Goal: Information Seeking & Learning: Learn about a topic

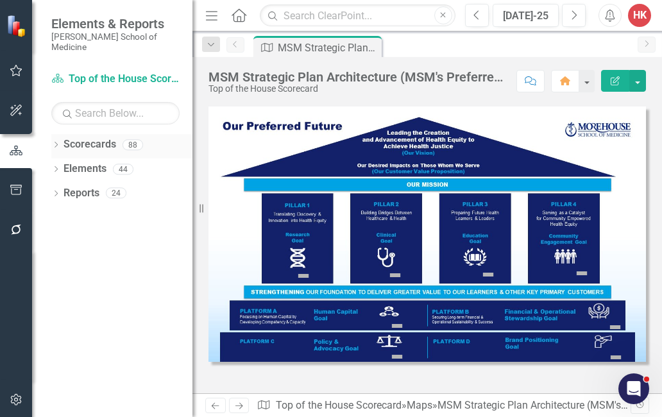
click at [102, 138] on link "Scorecards" at bounding box center [89, 144] width 53 height 15
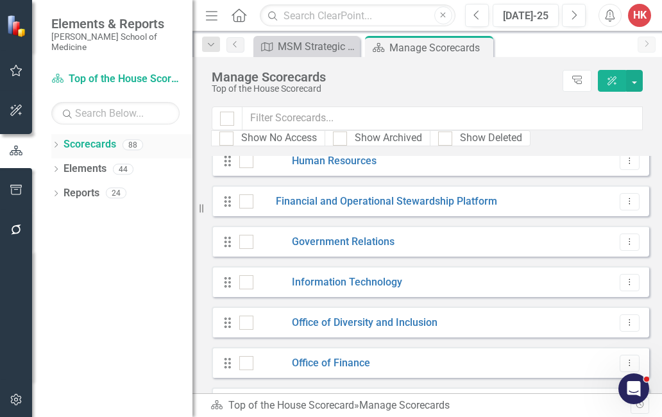
scroll to position [2130, 0]
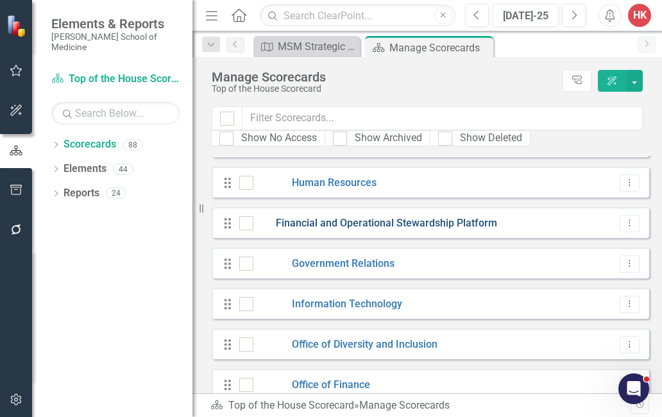
click at [462, 221] on link "Financial and Operational Stewardship Platform" at bounding box center [375, 223] width 244 height 15
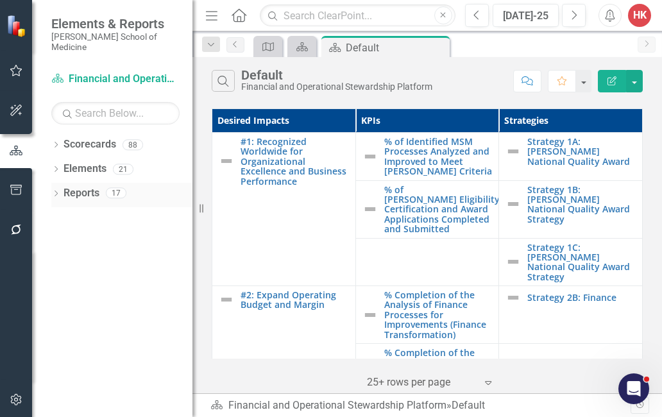
click at [88, 186] on link "Reports" at bounding box center [81, 193] width 36 height 15
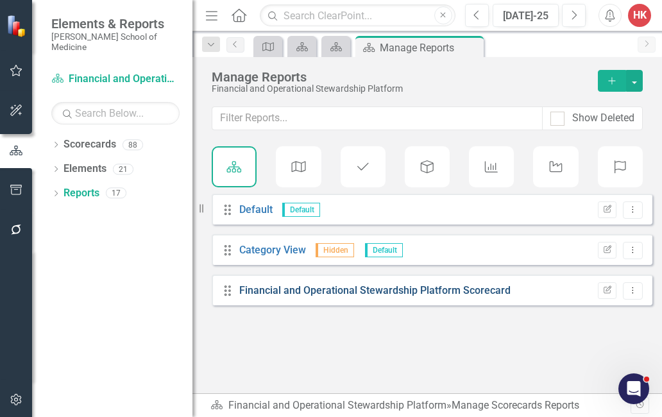
click at [351, 294] on link "Financial and Operational Stewardship Platform Scorecard" at bounding box center [374, 290] width 271 height 12
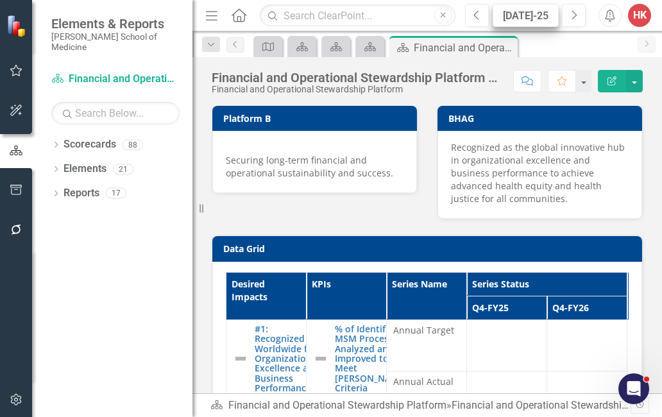
click at [527, 15] on div "[DATE]-25" at bounding box center [525, 15] width 57 height 15
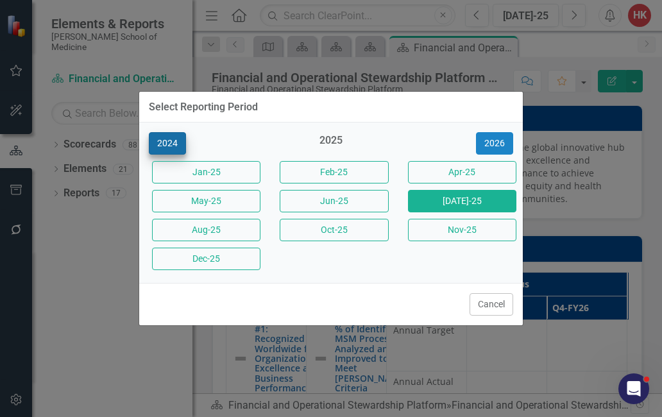
click at [175, 145] on button "2024" at bounding box center [167, 143] width 37 height 22
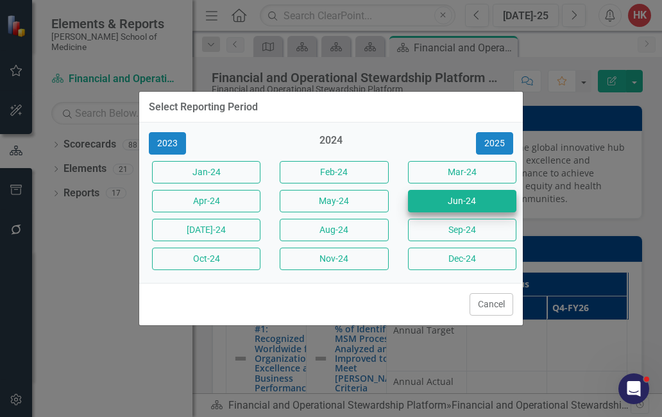
click at [462, 202] on button "Jun-24" at bounding box center [462, 201] width 108 height 22
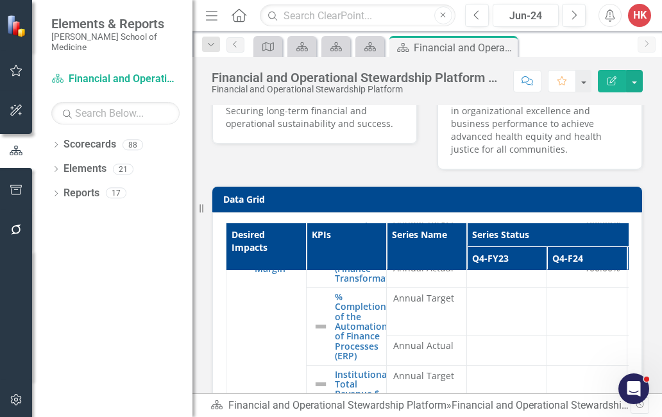
scroll to position [218, 0]
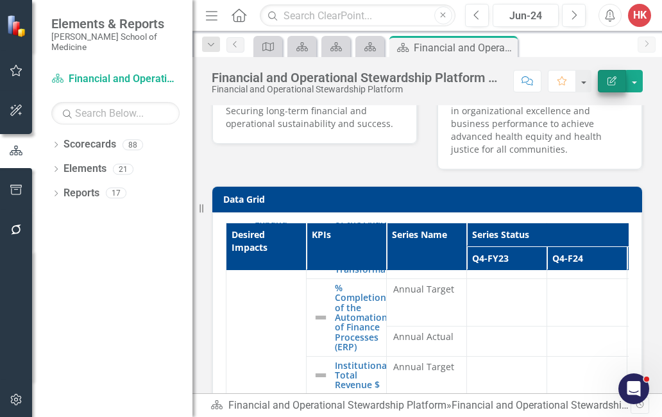
click at [613, 82] on icon "Edit Report" at bounding box center [612, 80] width 12 height 9
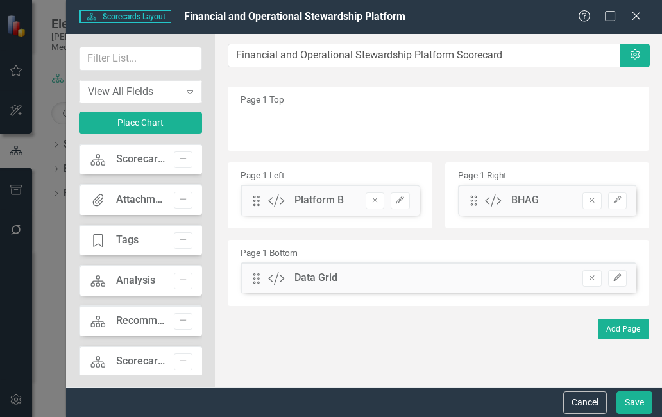
click at [50, 183] on div "Scorecards Scorecards Layout Financial and Operational Stewardship Platform Hel…" at bounding box center [331, 208] width 662 height 417
click at [642, 16] on icon "Close" at bounding box center [636, 16] width 16 height 12
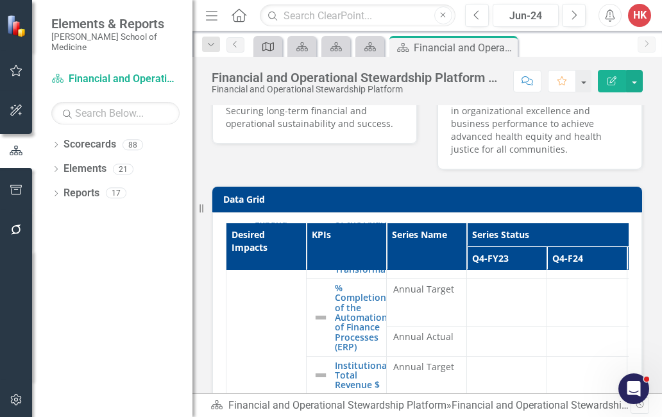
click at [271, 49] on icon "Maps" at bounding box center [268, 47] width 13 height 10
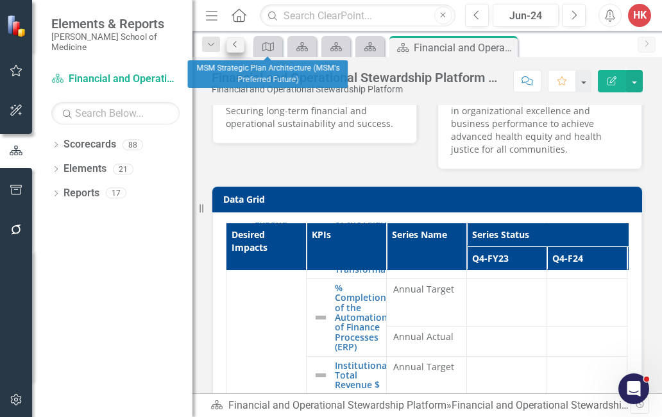
click at [238, 40] on icon "Previous" at bounding box center [235, 44] width 10 height 8
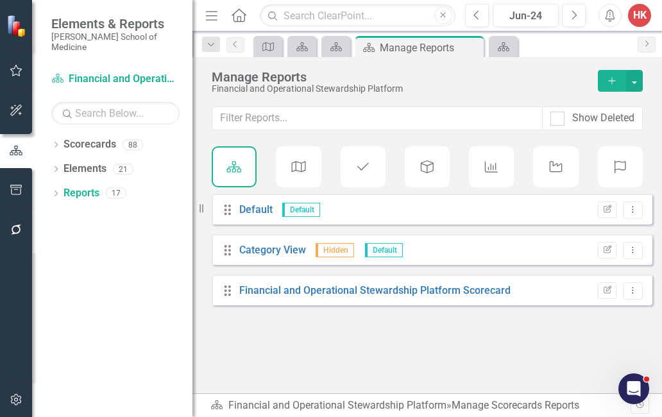
click at [494, 163] on icon "KPI" at bounding box center [491, 166] width 17 height 13
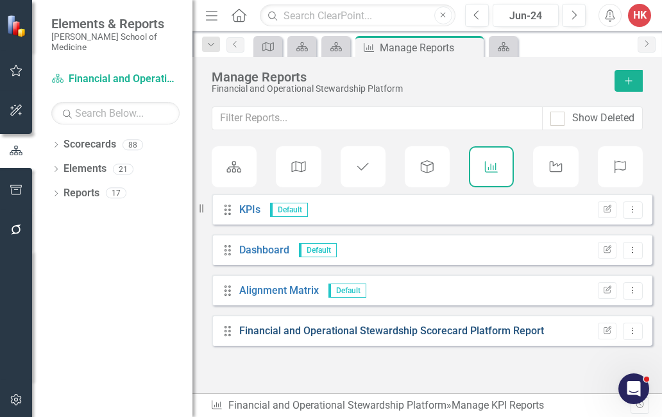
click at [420, 328] on link "Financial and Operational Stewardship Scorecard Platform Report" at bounding box center [391, 330] width 305 height 12
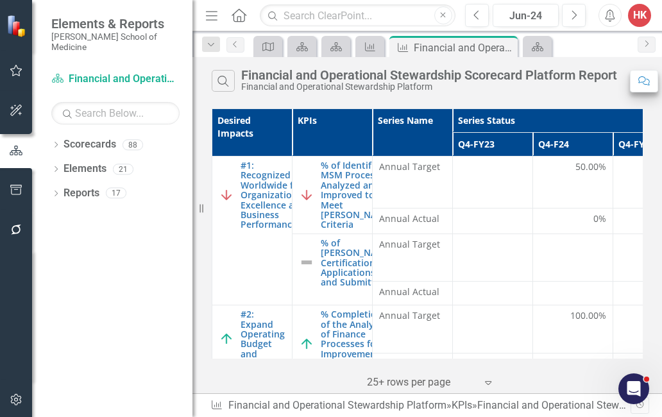
click at [646, 79] on icon "Comment" at bounding box center [644, 80] width 12 height 9
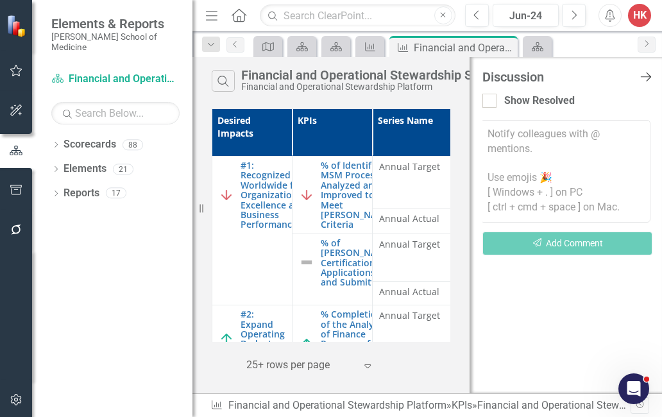
click at [651, 79] on icon "Close Discussion Bar" at bounding box center [645, 77] width 16 height 12
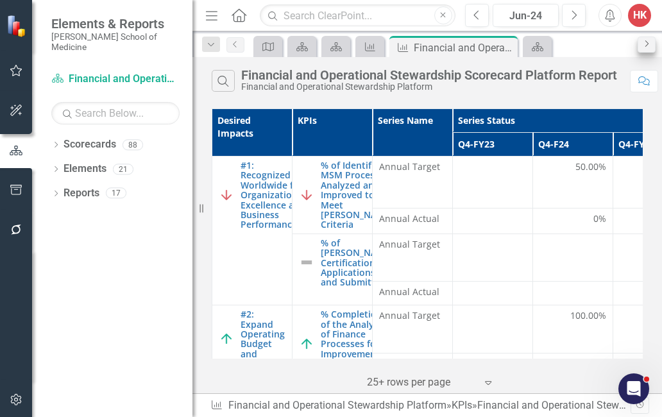
click at [648, 41] on icon "Next" at bounding box center [646, 44] width 10 height 8
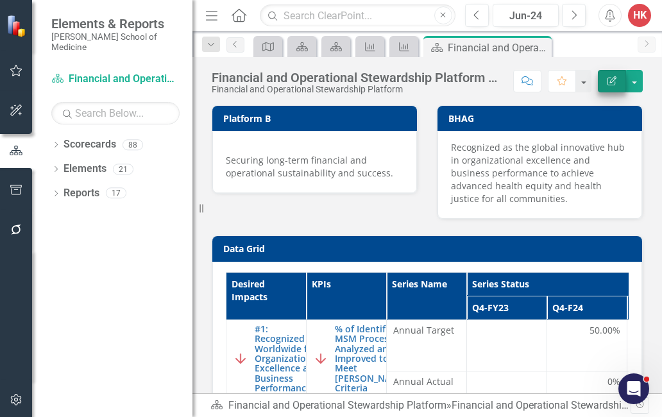
click at [614, 79] on icon "button" at bounding box center [611, 80] width 9 height 9
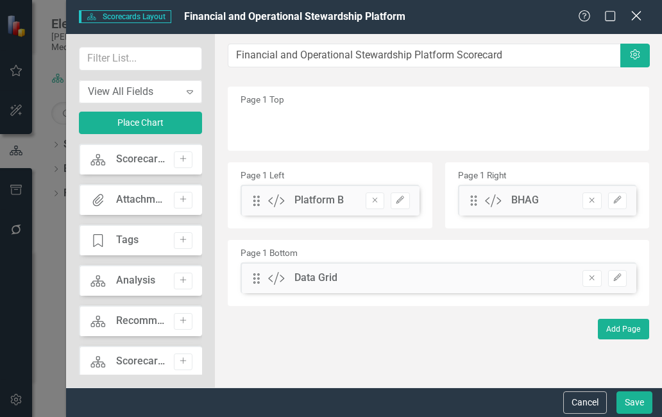
click at [638, 20] on icon "Close" at bounding box center [636, 16] width 16 height 12
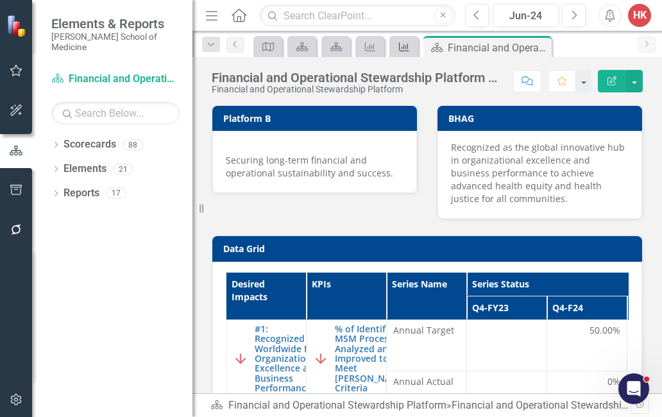
click at [402, 46] on icon "KPI" at bounding box center [403, 47] width 13 height 10
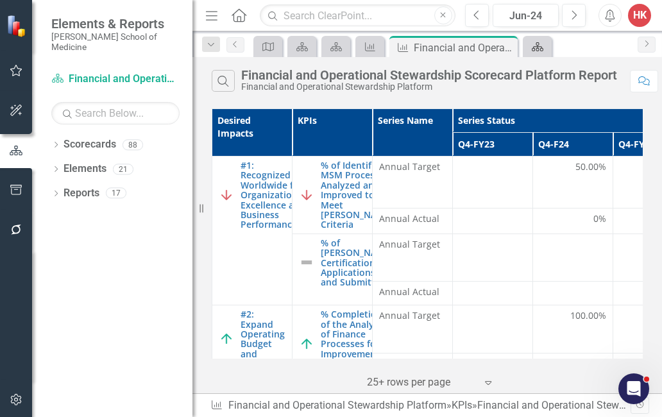
click at [539, 50] on icon "Scorecards" at bounding box center [537, 47] width 13 height 10
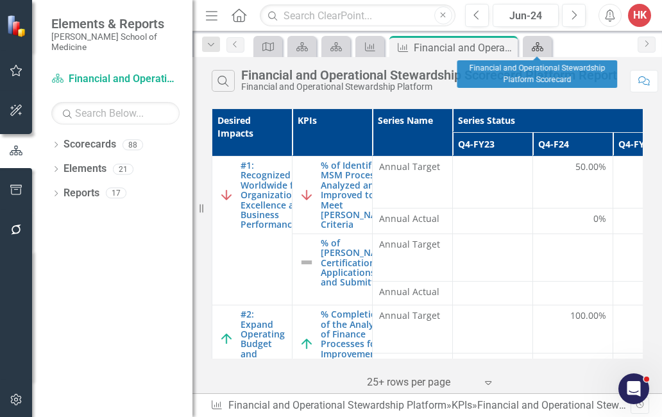
click at [543, 39] on div "Scorecards" at bounding box center [535, 46] width 18 height 16
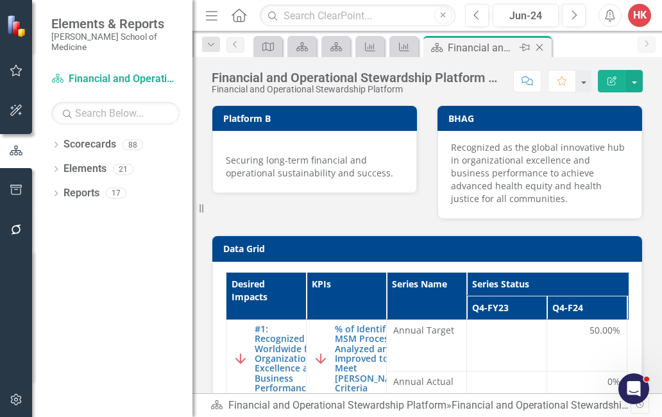
click at [539, 47] on icon at bounding box center [539, 47] width 7 height 7
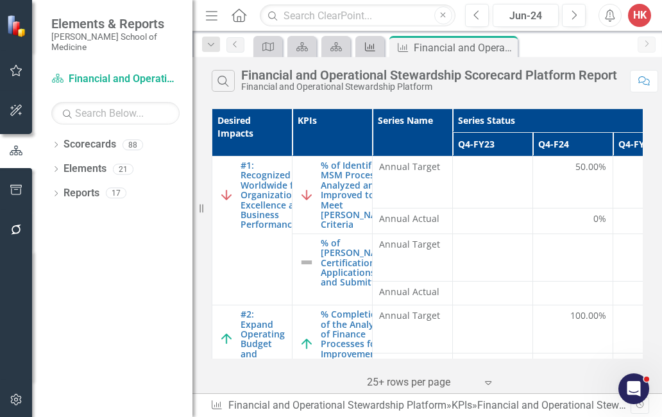
click at [367, 45] on icon "KPI" at bounding box center [370, 47] width 13 height 10
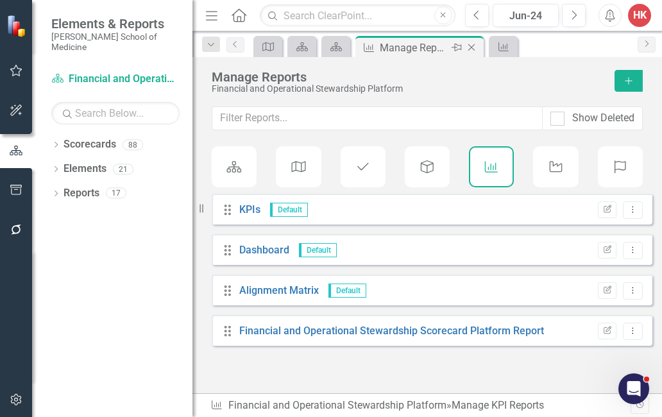
click at [471, 49] on icon "Close" at bounding box center [471, 47] width 13 height 10
click at [469, 49] on icon "Close" at bounding box center [471, 47] width 13 height 10
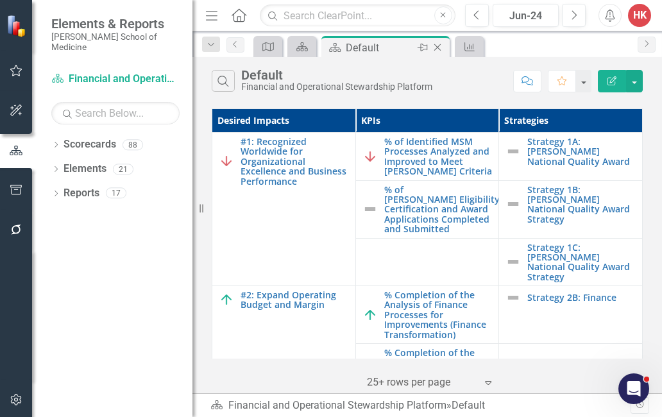
click at [439, 51] on icon "Close" at bounding box center [437, 47] width 13 height 10
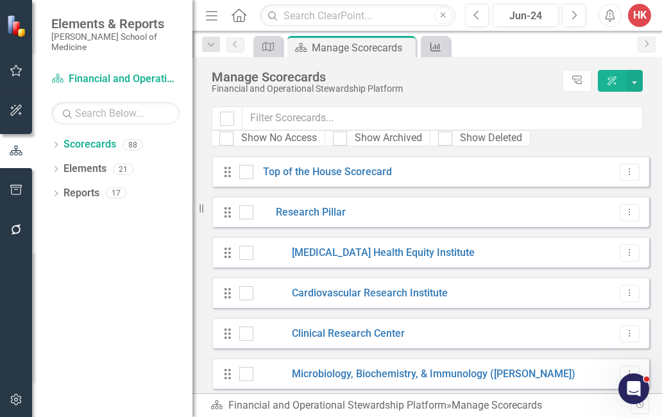
click at [440, 47] on icon "KPI" at bounding box center [435, 47] width 13 height 10
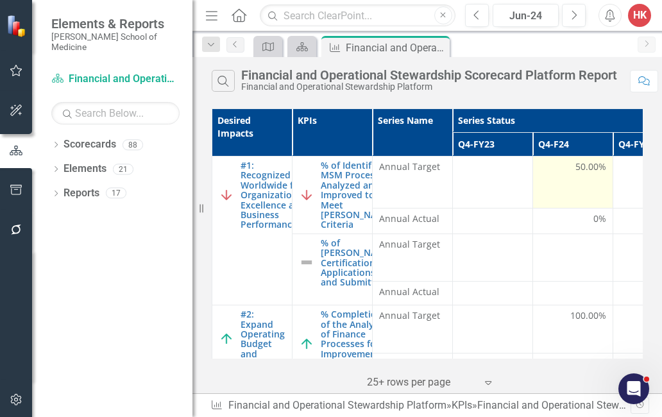
click at [560, 208] on td "50.00%" at bounding box center [573, 182] width 80 height 52
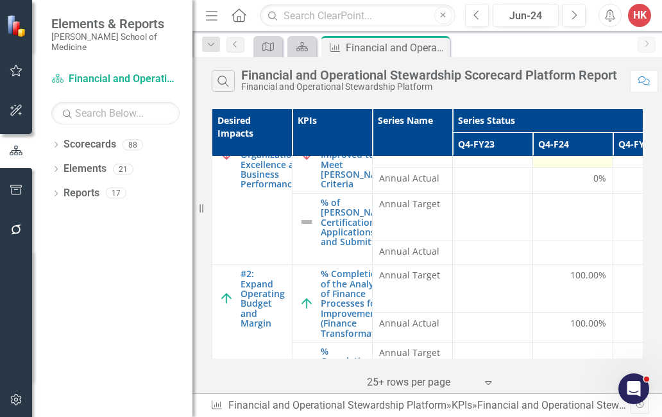
scroll to position [42, 0]
click at [201, 204] on icon "Resize" at bounding box center [203, 208] width 13 height 10
click at [201, 210] on icon "Resize" at bounding box center [203, 208] width 13 height 10
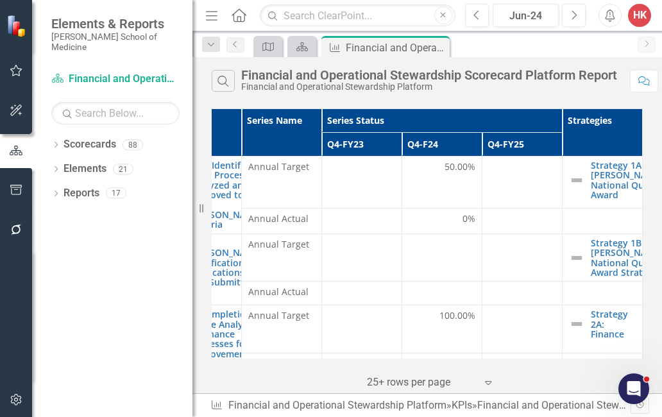
scroll to position [0, 131]
click at [441, 50] on icon "Close" at bounding box center [437, 47] width 13 height 10
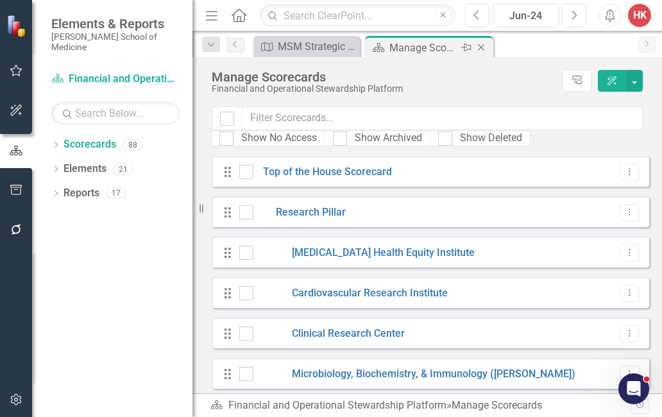
click at [487, 46] on icon "Close" at bounding box center [480, 47] width 13 height 10
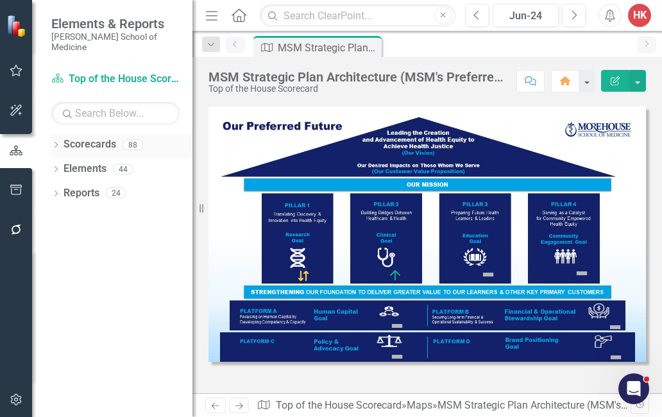
click at [107, 137] on link "Scorecards" at bounding box center [89, 144] width 53 height 15
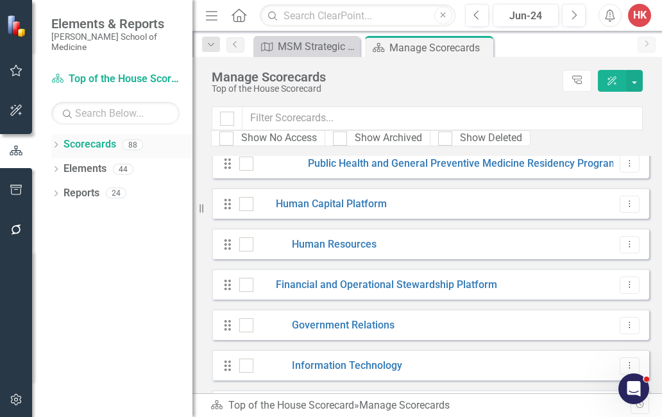
scroll to position [2070, 0]
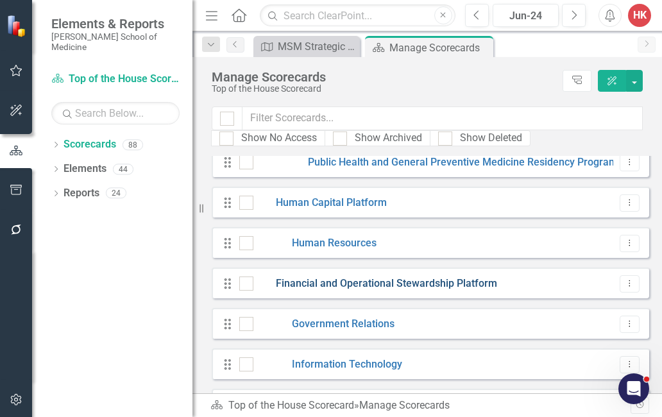
click at [409, 288] on link "Financial and Operational Stewardship Platform" at bounding box center [375, 283] width 244 height 15
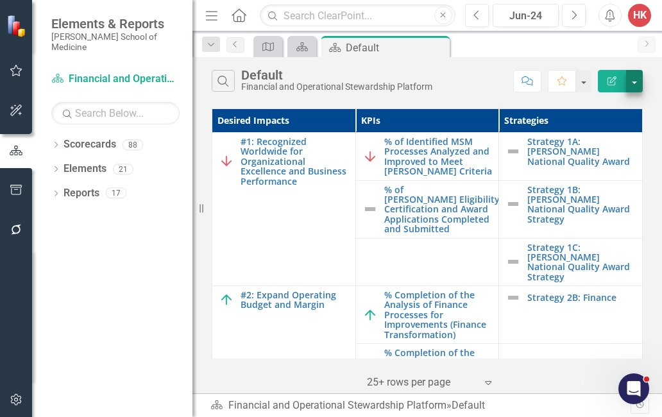
click at [632, 86] on button "button" at bounding box center [634, 81] width 17 height 22
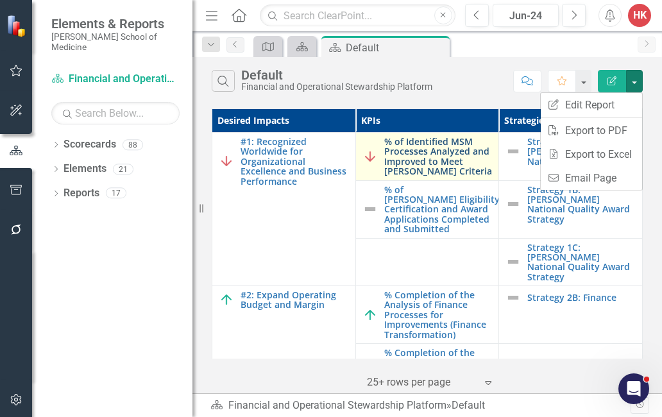
click at [487, 176] on link "% of Identified MSM Processes Analyzed and Improved to Meet [PERSON_NAME] Crite…" at bounding box center [438, 157] width 108 height 40
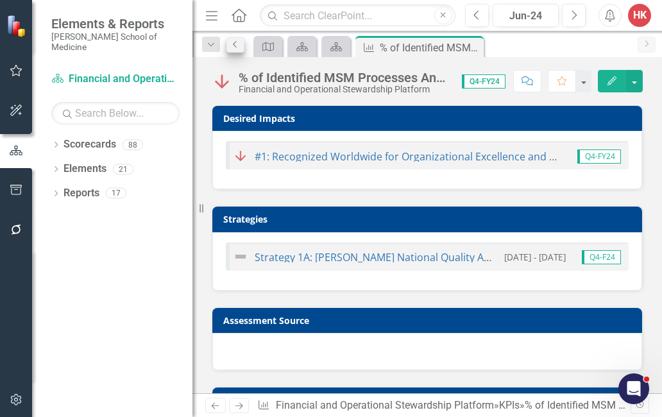
click at [230, 43] on icon "Previous" at bounding box center [235, 44] width 10 height 8
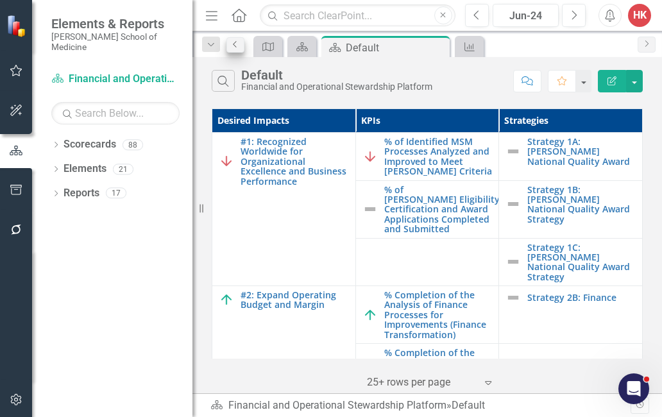
click at [241, 43] on link "Previous" at bounding box center [235, 44] width 18 height 15
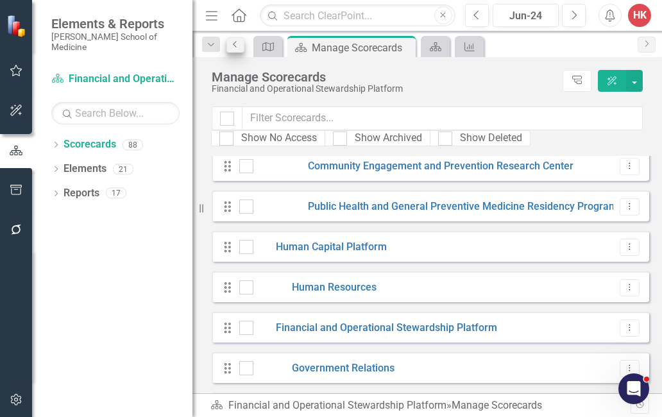
scroll to position [2026, 0]
click at [368, 330] on link "Financial and Operational Stewardship Platform" at bounding box center [375, 327] width 244 height 15
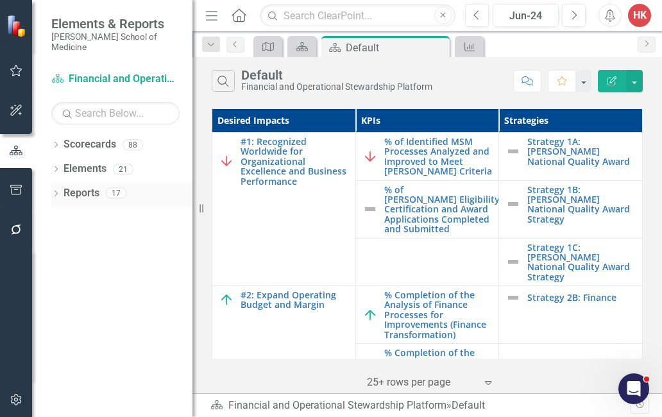
click at [87, 186] on link "Reports" at bounding box center [81, 193] width 36 height 15
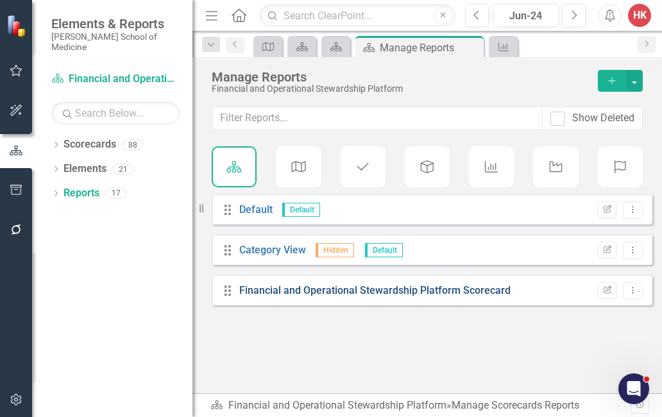
click at [369, 287] on link "Financial and Operational Stewardship Platform Scorecard" at bounding box center [374, 290] width 271 height 12
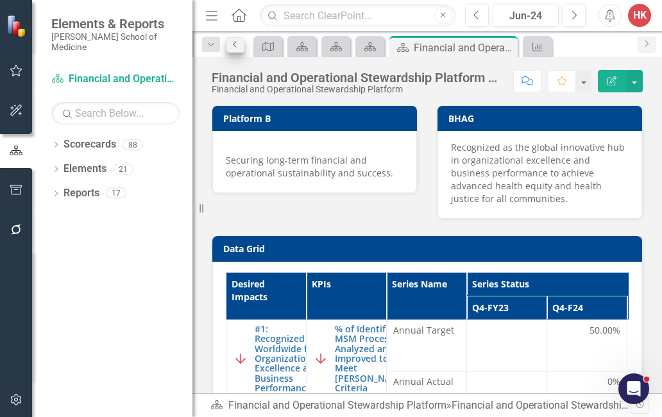
click at [238, 42] on icon "Previous" at bounding box center [235, 44] width 10 height 8
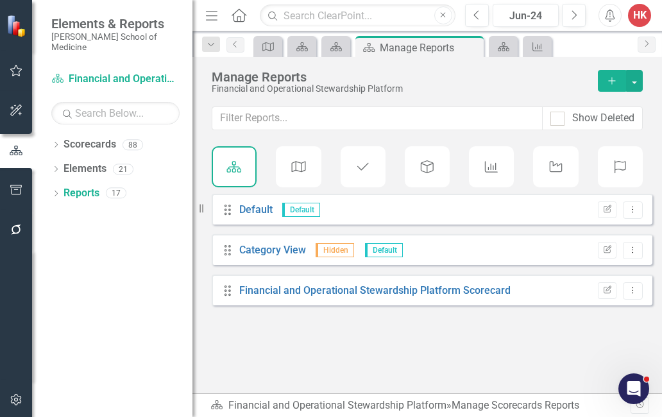
click at [563, 164] on icon "Strategies" at bounding box center [556, 166] width 17 height 13
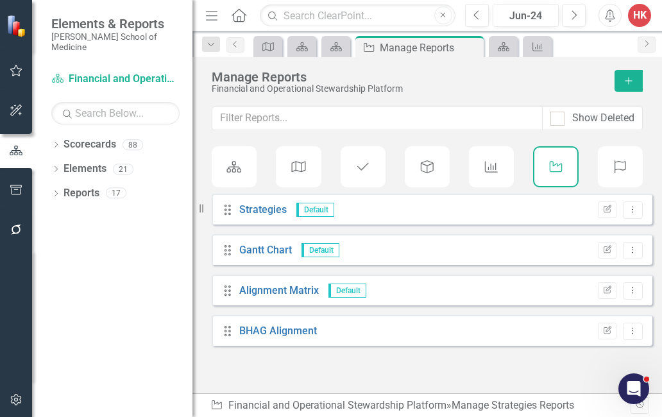
click at [498, 167] on icon "KPI" at bounding box center [491, 166] width 17 height 13
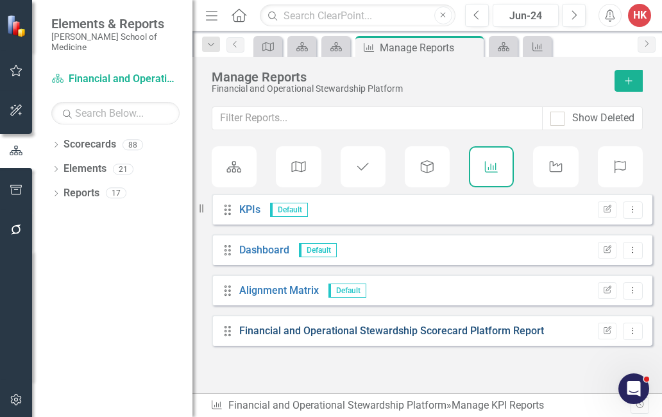
click at [417, 324] on link "Financial and Operational Stewardship Scorecard Platform Report" at bounding box center [391, 330] width 305 height 12
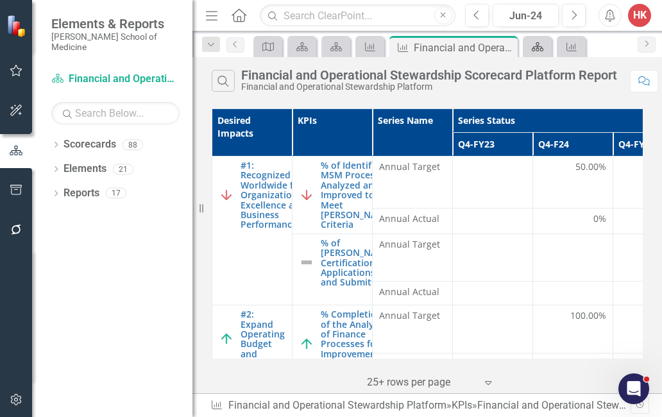
click at [537, 51] on icon at bounding box center [537, 46] width 12 height 9
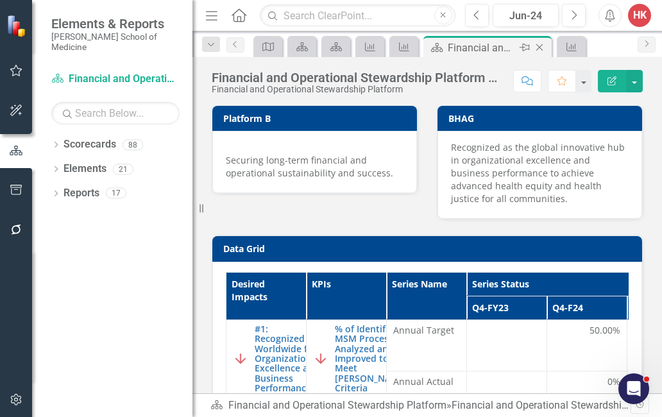
click at [541, 51] on icon "Close" at bounding box center [539, 47] width 13 height 10
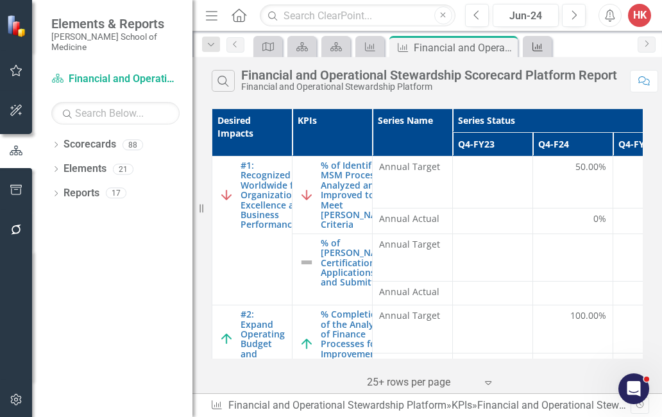
click at [545, 46] on link "KPI" at bounding box center [537, 46] width 22 height 16
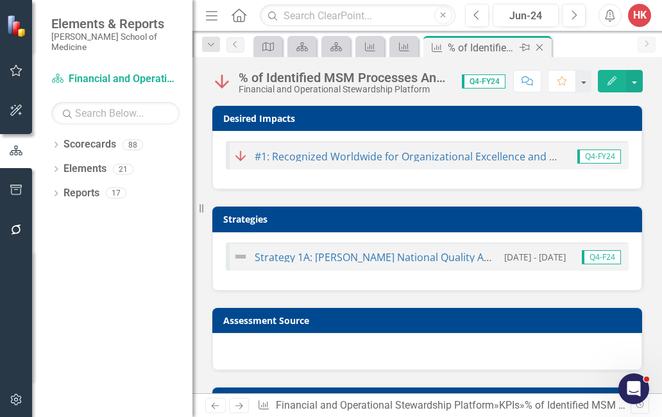
click at [547, 49] on div "Close" at bounding box center [540, 48] width 16 height 16
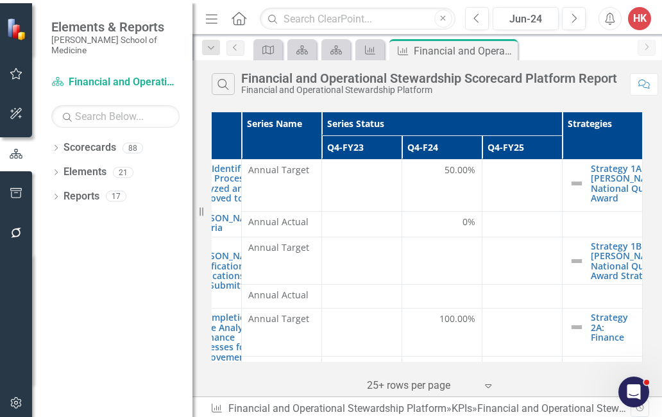
scroll to position [0, 131]
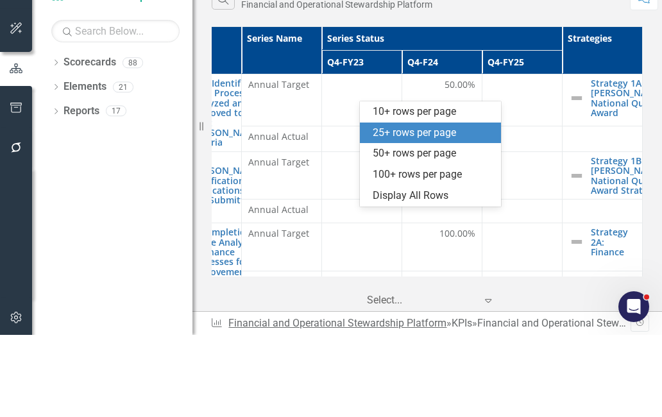
click at [361, 399] on link "Financial and Operational Stewardship Platform" at bounding box center [337, 405] width 218 height 12
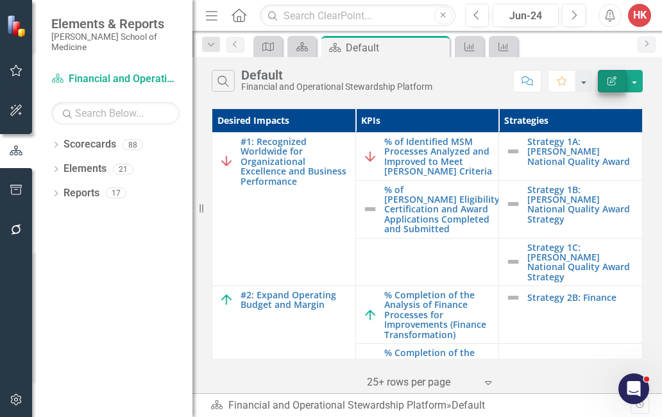
click at [610, 78] on icon "button" at bounding box center [611, 80] width 9 height 9
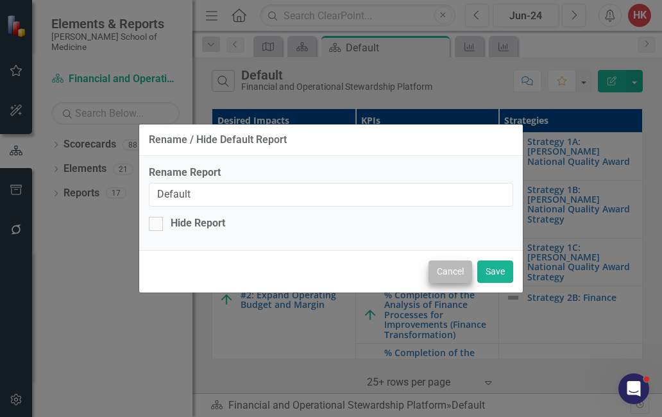
click at [449, 274] on button "Cancel" at bounding box center [450, 271] width 44 height 22
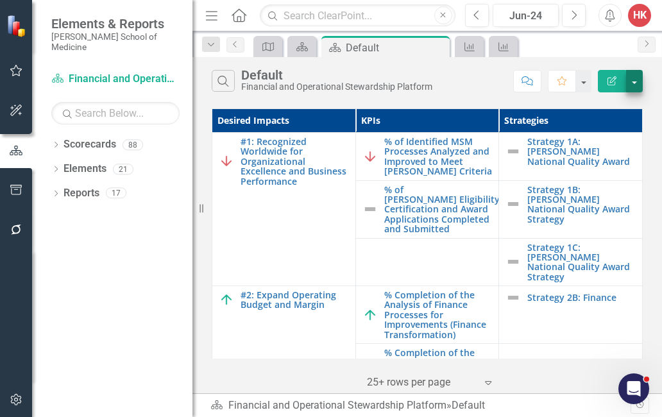
click at [635, 81] on button "button" at bounding box center [634, 81] width 17 height 22
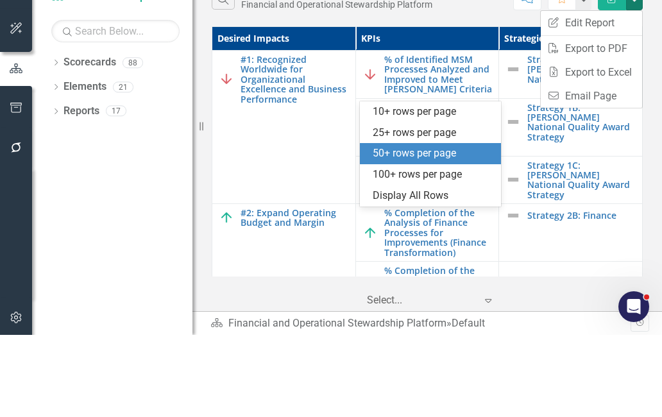
click at [449, 228] on div "50+ rows per page" at bounding box center [432, 235] width 121 height 15
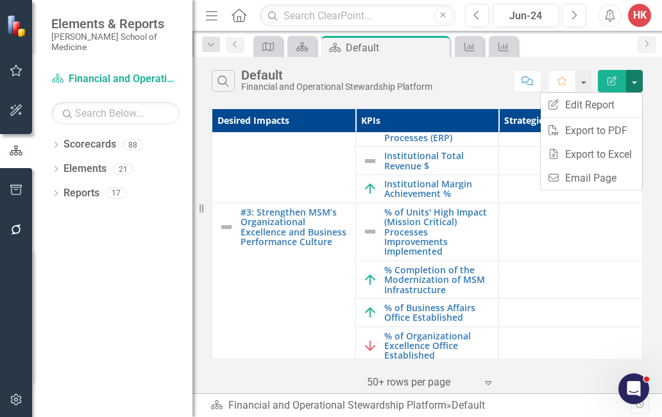
scroll to position [231, 0]
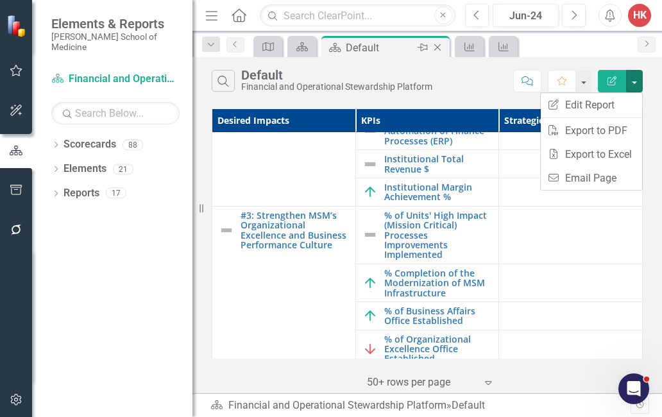
click at [442, 48] on icon "Close" at bounding box center [437, 47] width 13 height 10
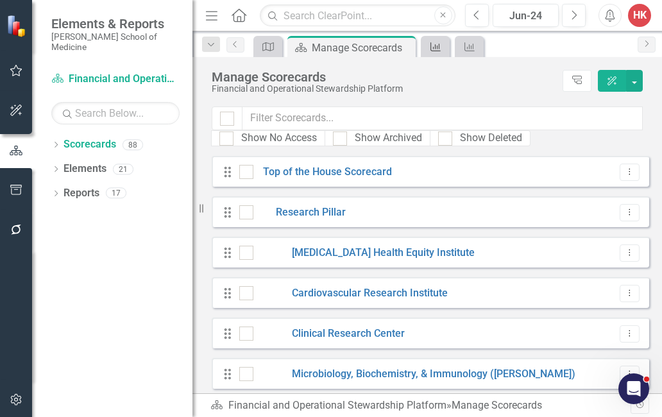
click at [443, 46] on link "KPI" at bounding box center [435, 46] width 22 height 16
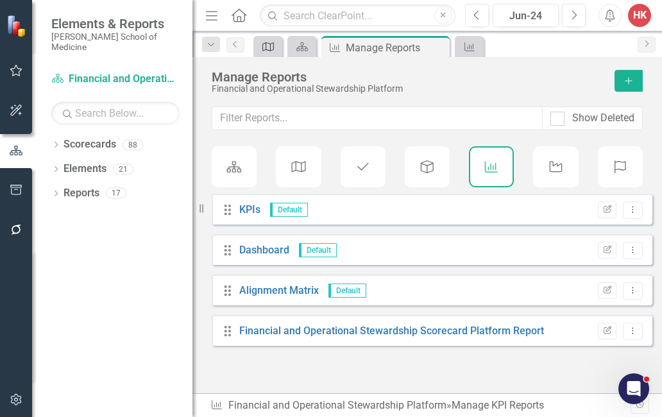
click at [271, 40] on div "Maps" at bounding box center [265, 46] width 18 height 16
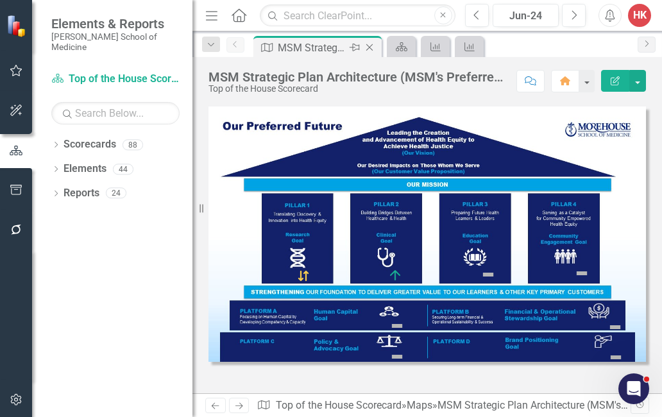
click at [372, 47] on icon "Close" at bounding box center [369, 47] width 13 height 10
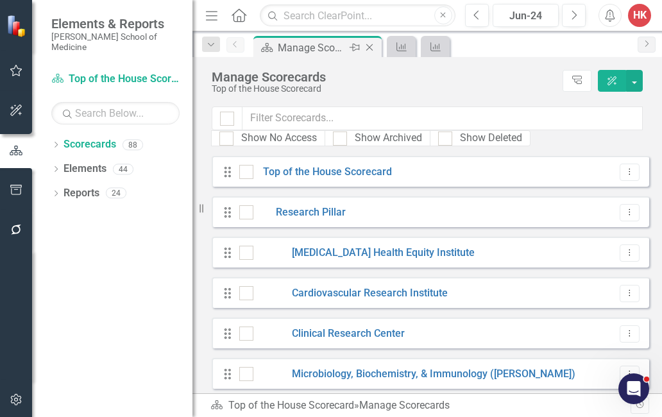
click at [370, 44] on icon "Close" at bounding box center [369, 47] width 13 height 10
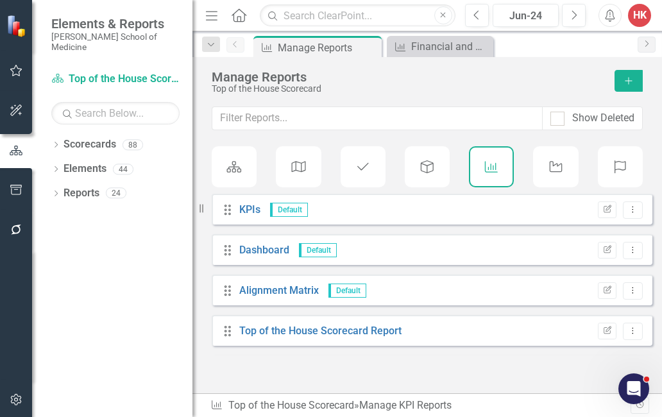
click at [234, 169] on icon at bounding box center [234, 167] width 15 height 12
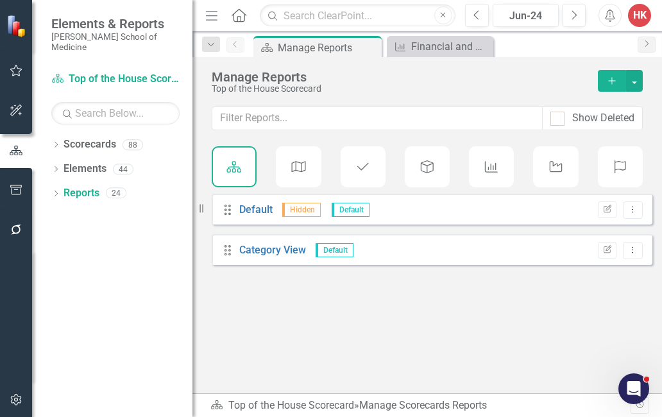
click at [305, 171] on icon at bounding box center [298, 167] width 15 height 12
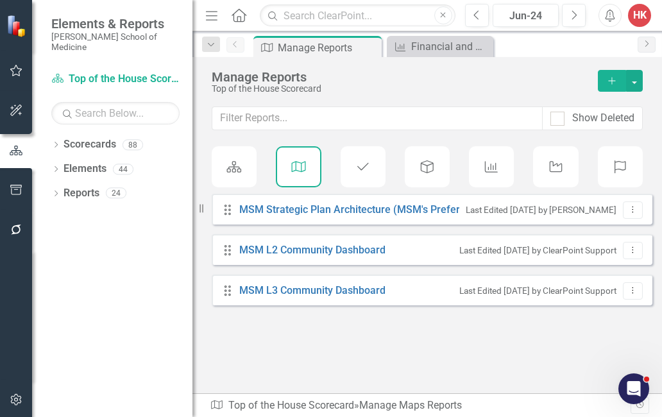
click at [242, 161] on div "Scorecards" at bounding box center [234, 166] width 45 height 41
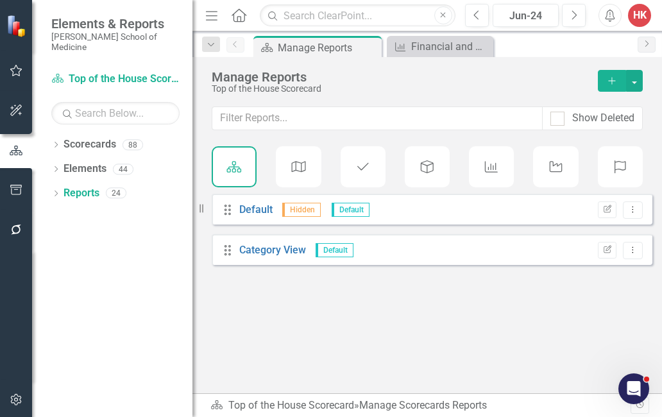
click at [493, 167] on icon at bounding box center [491, 167] width 13 height 12
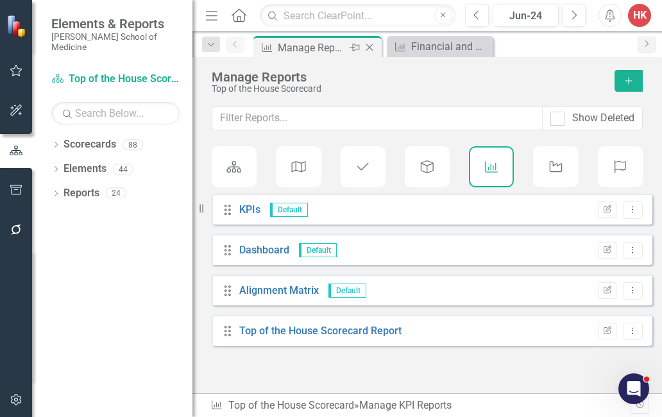
click at [375, 51] on icon "Close" at bounding box center [369, 47] width 13 height 10
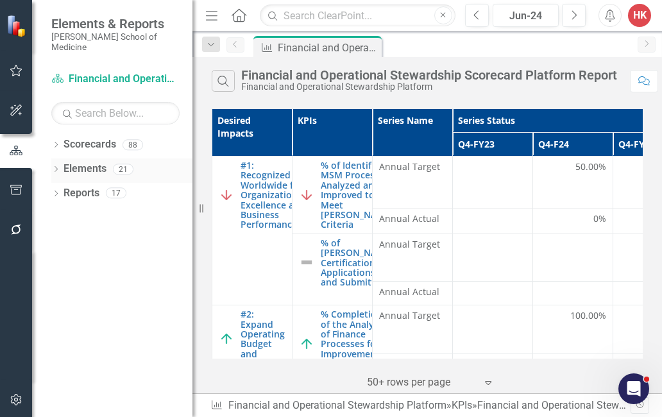
click at [101, 162] on link "Elements" at bounding box center [84, 169] width 43 height 15
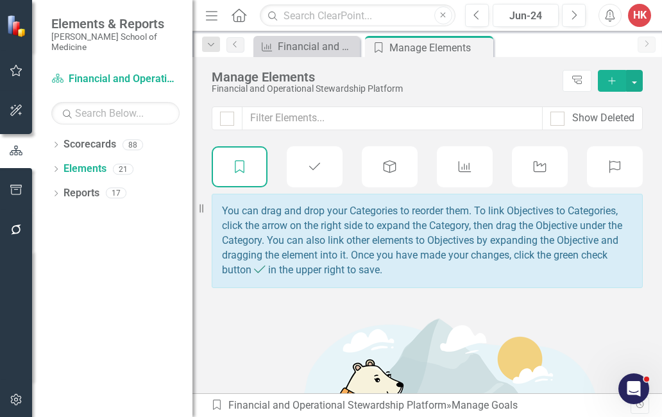
click at [472, 166] on icon "KPI" at bounding box center [464, 166] width 17 height 13
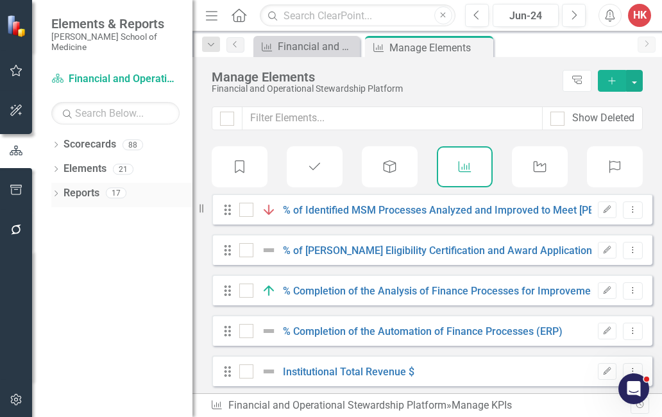
click at [88, 186] on link "Reports" at bounding box center [81, 193] width 36 height 15
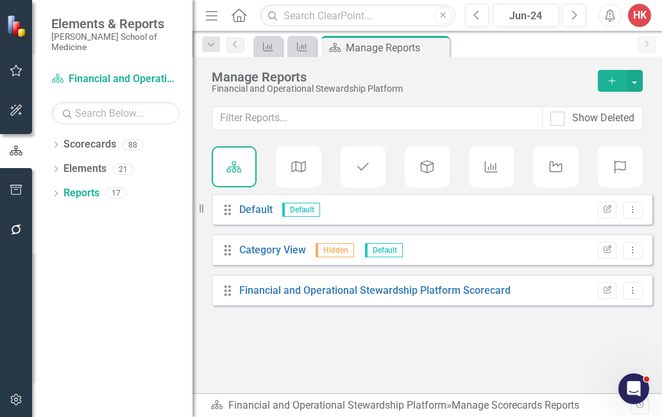
click at [503, 167] on div "KPI" at bounding box center [491, 166] width 45 height 41
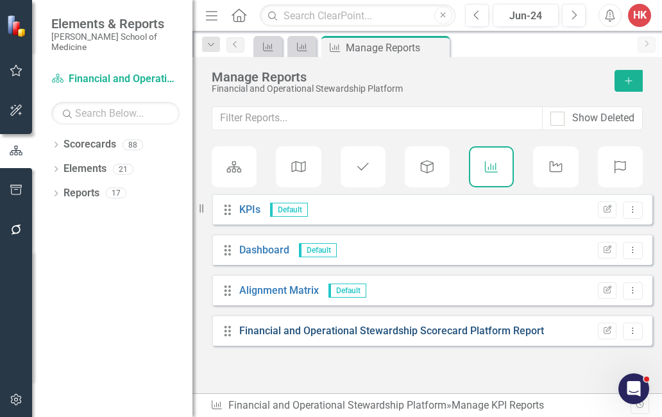
click at [526, 332] on link "Financial and Operational Stewardship Scorecard Platform Report" at bounding box center [391, 330] width 305 height 12
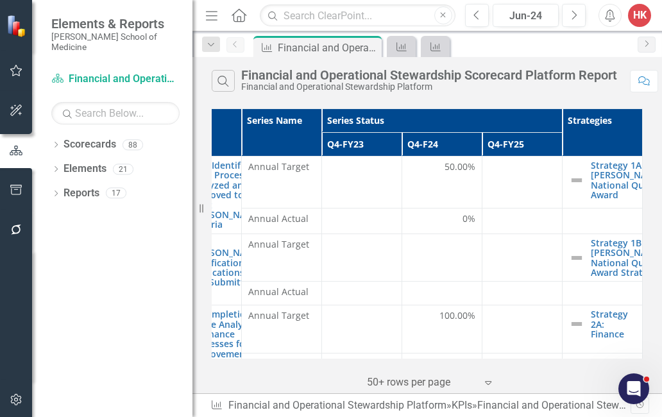
scroll to position [0, 131]
click at [401, 49] on icon "KPI" at bounding box center [401, 47] width 13 height 10
click at [405, 49] on icon "KPI" at bounding box center [401, 47] width 13 height 10
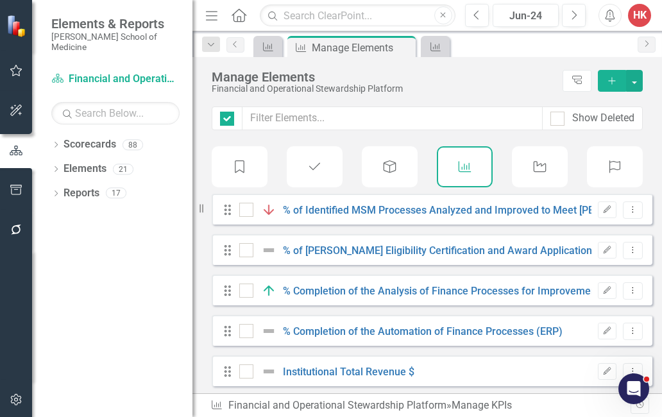
checkbox input "false"
click at [406, 47] on icon "Close" at bounding box center [403, 47] width 13 height 10
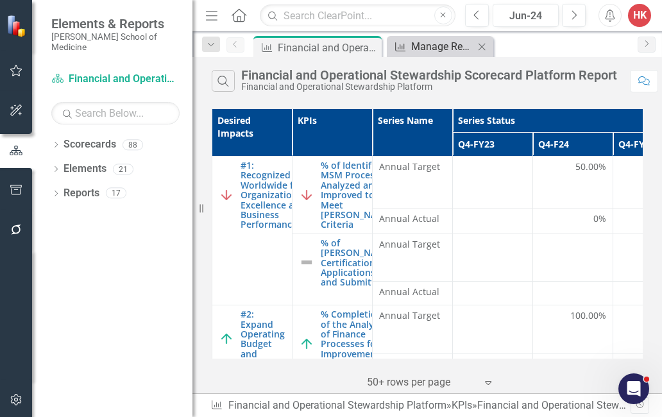
click at [446, 45] on div "Manage Reports" at bounding box center [442, 46] width 63 height 16
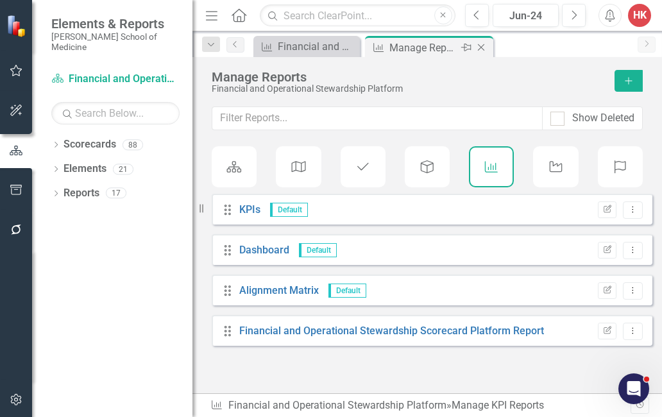
click at [486, 46] on icon "Close" at bounding box center [480, 47] width 13 height 10
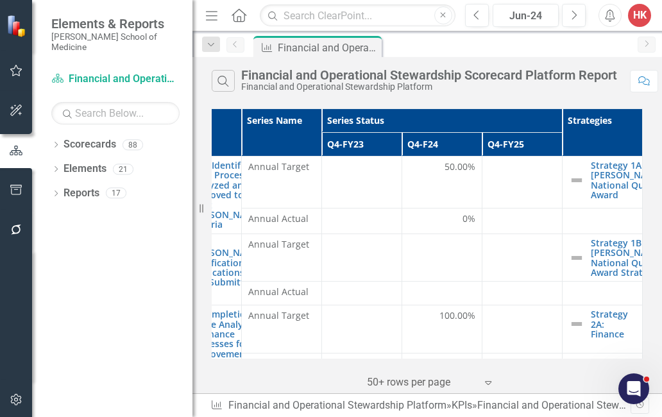
scroll to position [0, 131]
click at [648, 46] on icon "Next" at bounding box center [646, 44] width 10 height 8
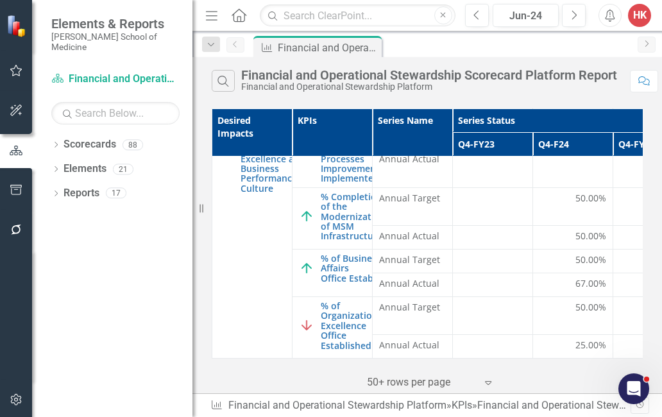
scroll to position [539, 0]
click at [87, 186] on link "Reports" at bounding box center [81, 193] width 36 height 15
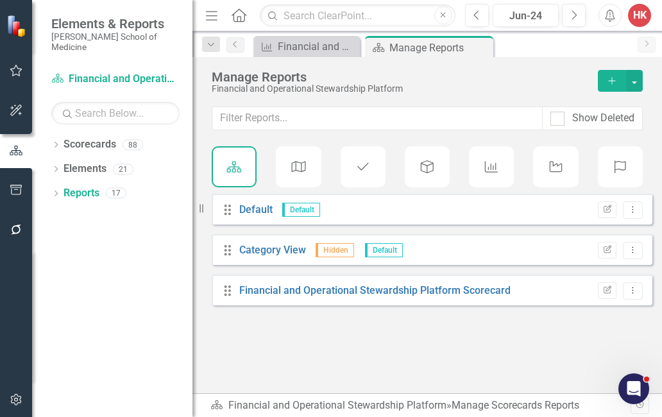
click at [493, 174] on div "KPI" at bounding box center [491, 166] width 45 height 41
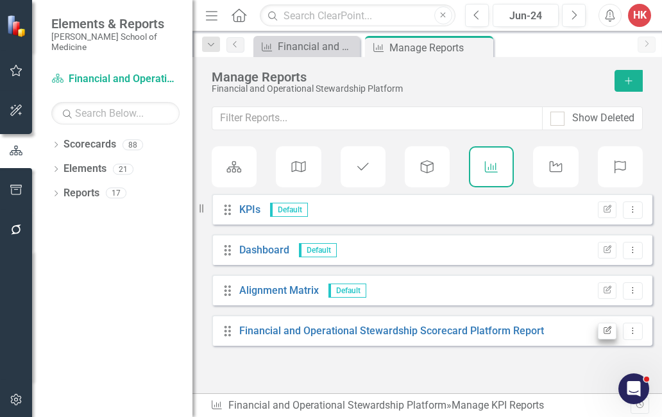
click at [608, 328] on icon "Edit Report" at bounding box center [607, 331] width 10 height 8
click at [633, 331] on icon "Dropdown Menu" at bounding box center [632, 330] width 11 height 8
click at [632, 334] on icon "Dropdown Menu" at bounding box center [632, 330] width 11 height 8
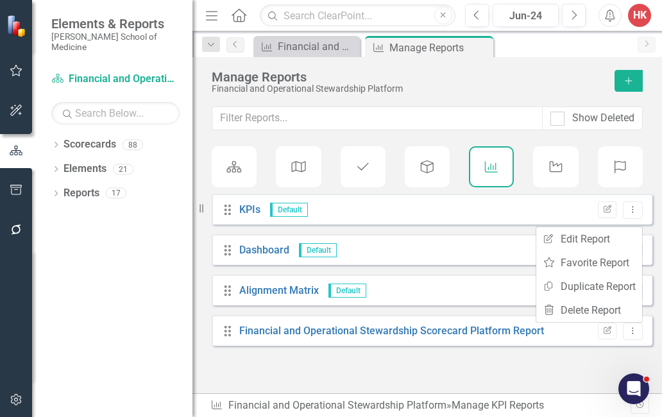
click at [556, 351] on div "Drag KPIs Default Edit Report Dropdown Menu Drag Dashboard Default Edit Report …" at bounding box center [426, 275] width 469 height 162
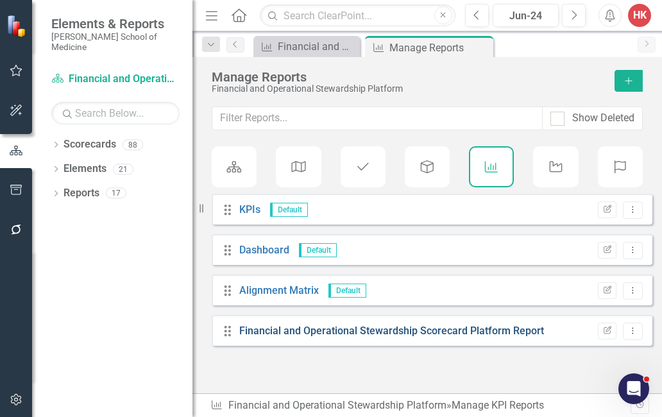
click at [524, 333] on link "Financial and Operational Stewardship Scorecard Platform Report" at bounding box center [391, 330] width 305 height 12
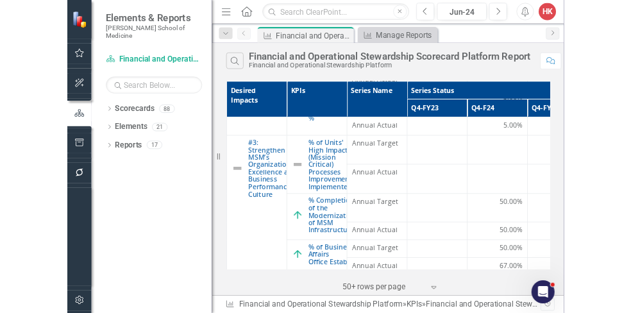
scroll to position [404, 0]
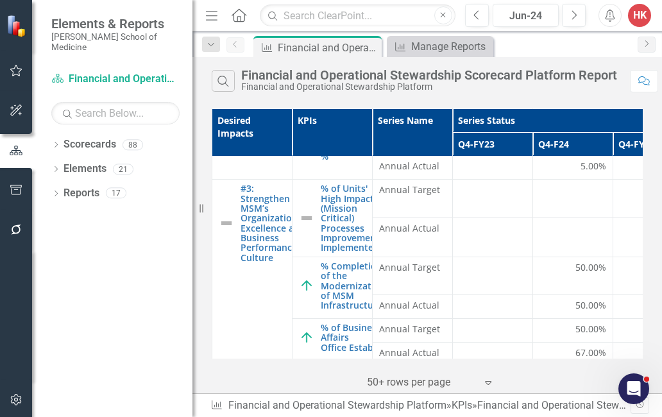
click at [544, 409] on div "Financial and Operational Stewardship Scorecard Platform Report" at bounding box center [626, 405] width 298 height 12
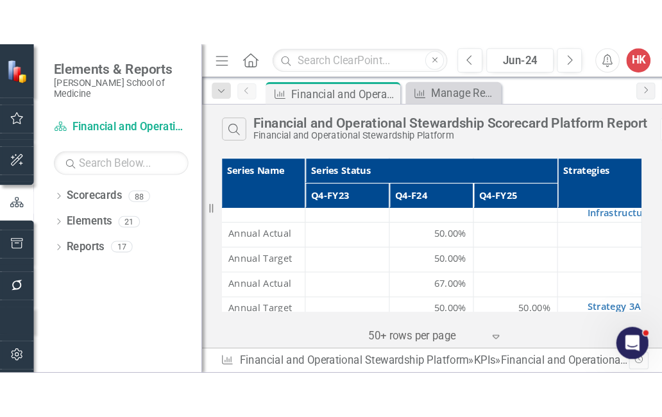
scroll to position [528, 162]
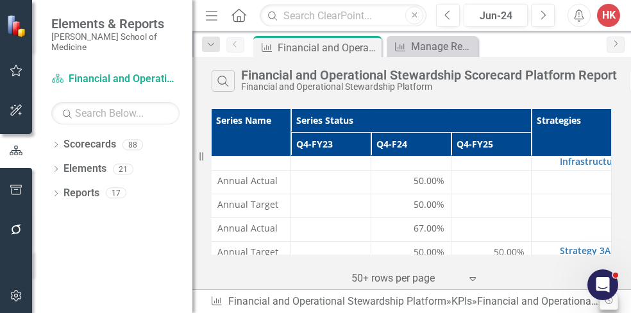
click at [617, 306] on button "Revision History" at bounding box center [608, 301] width 19 height 17
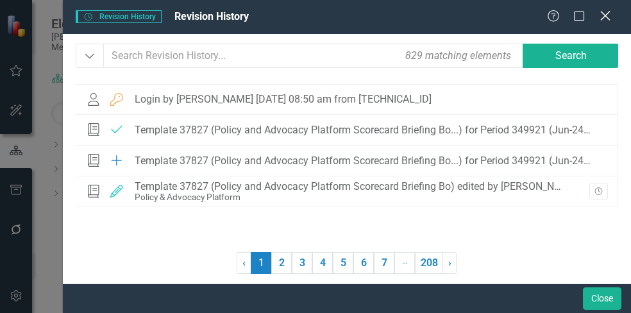
click at [609, 21] on icon at bounding box center [605, 16] width 10 height 10
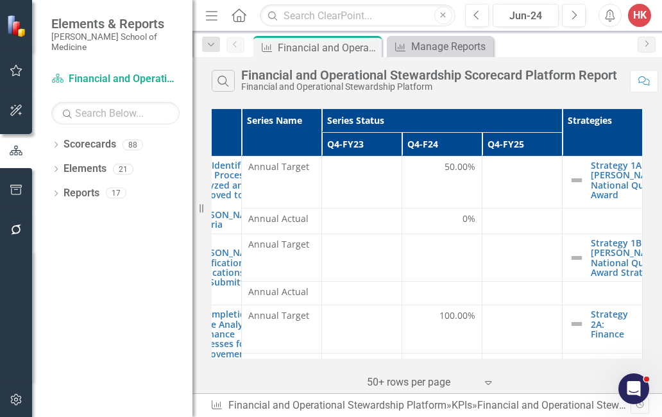
scroll to position [0, 131]
click at [477, 47] on icon "Close" at bounding box center [481, 47] width 13 height 10
click at [476, 47] on div "KPI Financial and Operational Stewardship Scorecard Platform Report Pin" at bounding box center [441, 46] width 380 height 21
click at [646, 48] on link "Next" at bounding box center [646, 45] width 18 height 16
click at [235, 40] on icon "Previous" at bounding box center [235, 44] width 10 height 8
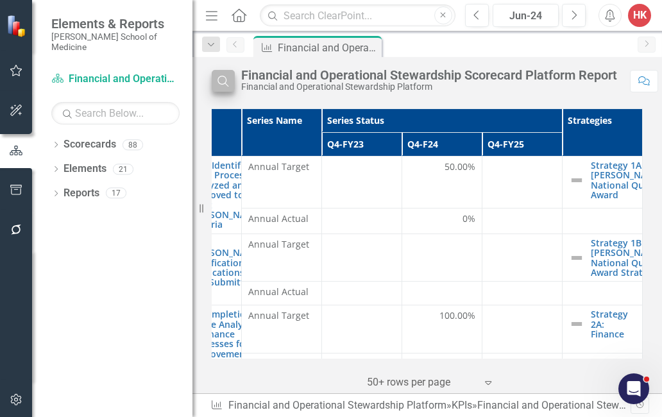
click at [233, 84] on button "Search" at bounding box center [223, 81] width 23 height 22
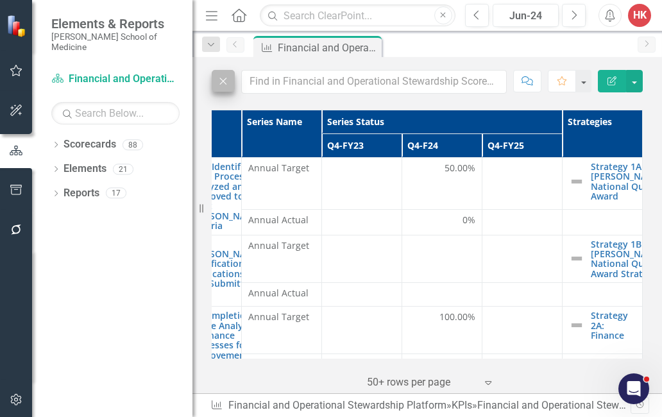
click at [227, 81] on icon "Close" at bounding box center [223, 81] width 14 height 12
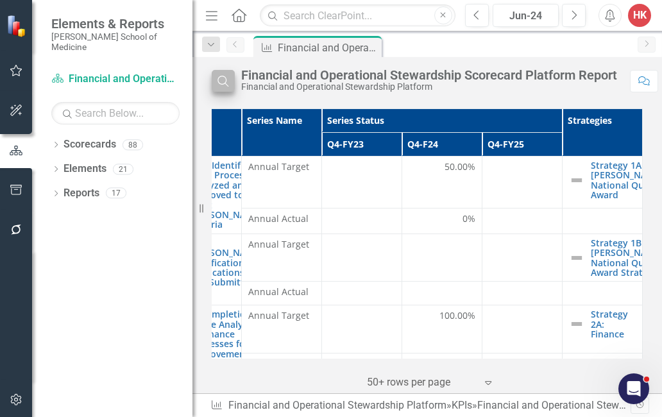
click at [221, 76] on icon "button" at bounding box center [222, 81] width 11 height 11
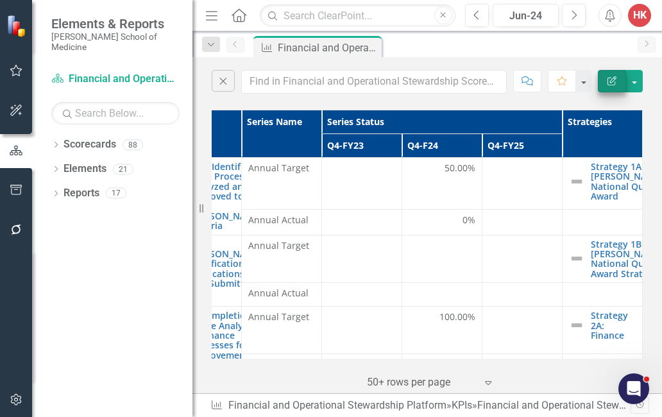
click at [612, 81] on icon "button" at bounding box center [611, 80] width 9 height 9
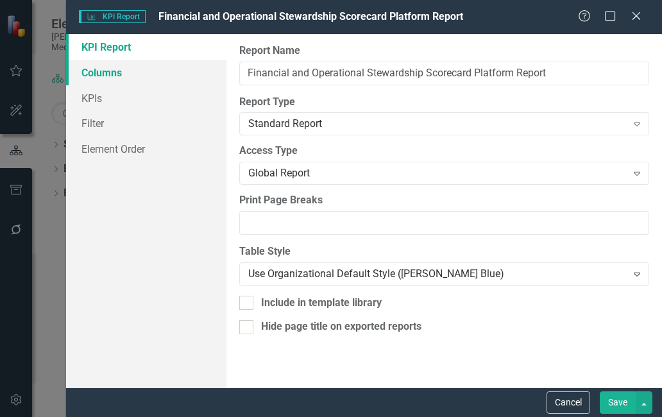
click at [92, 70] on link "Columns" at bounding box center [146, 73] width 160 height 26
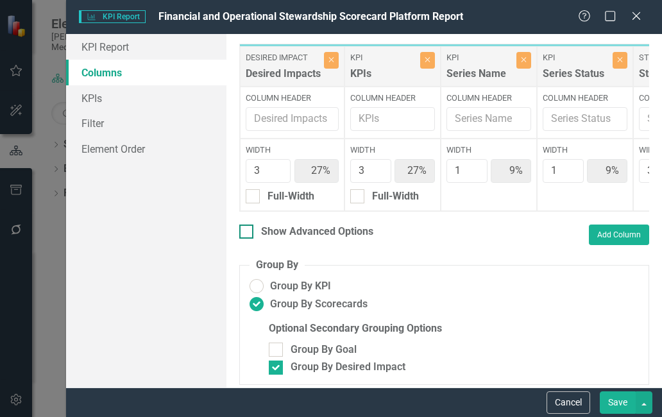
click at [244, 233] on div at bounding box center [246, 231] width 14 height 14
click at [244, 233] on input "Show Advanced Options" at bounding box center [243, 228] width 8 height 8
checkbox input "true"
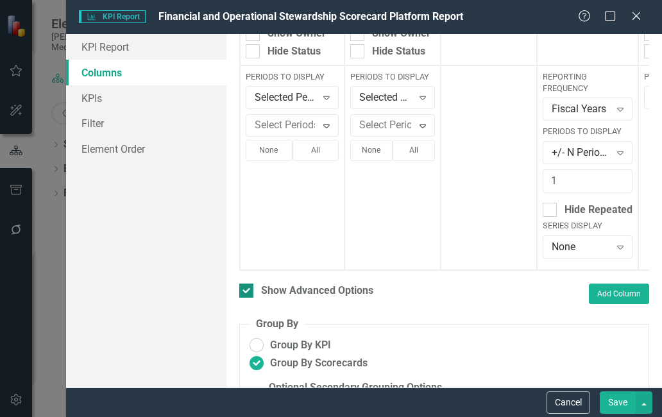
scroll to position [280, 0]
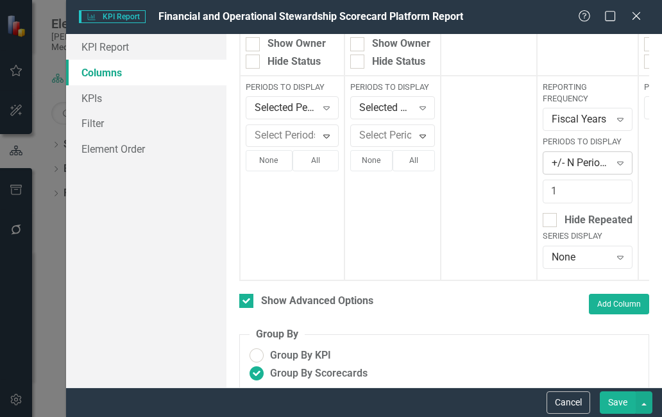
click at [622, 159] on icon "Expand" at bounding box center [620, 163] width 13 height 10
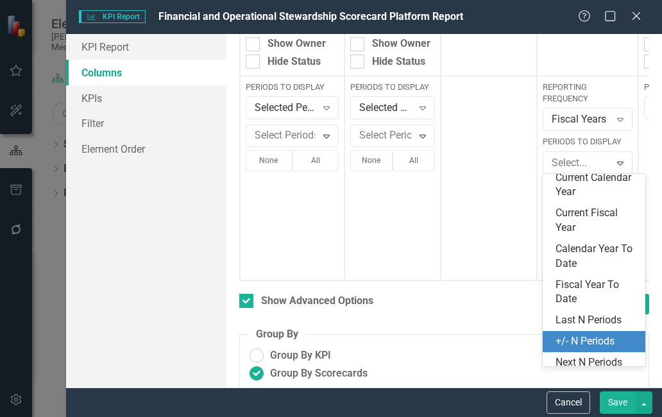
scroll to position [49, 0]
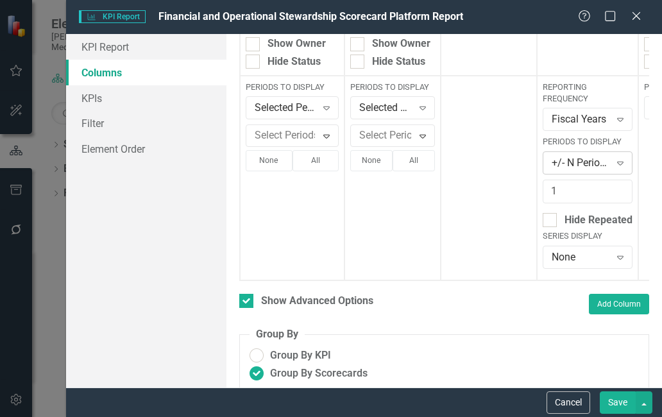
click at [614, 165] on icon "Expand" at bounding box center [620, 163] width 13 height 10
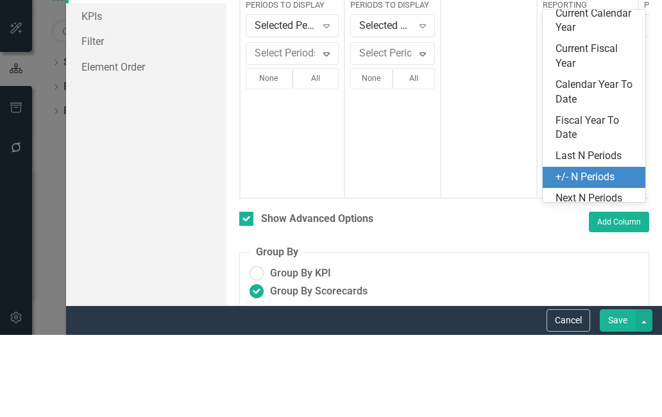
click at [598, 273] on div "Next N Periods" at bounding box center [596, 280] width 82 height 15
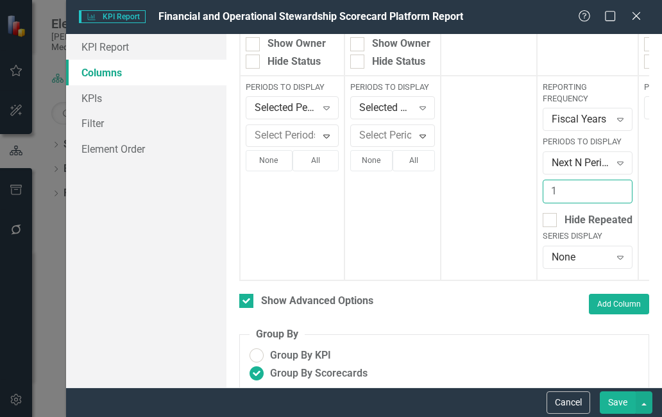
click at [606, 191] on input "1" at bounding box center [587, 192] width 90 height 24
type input "3"
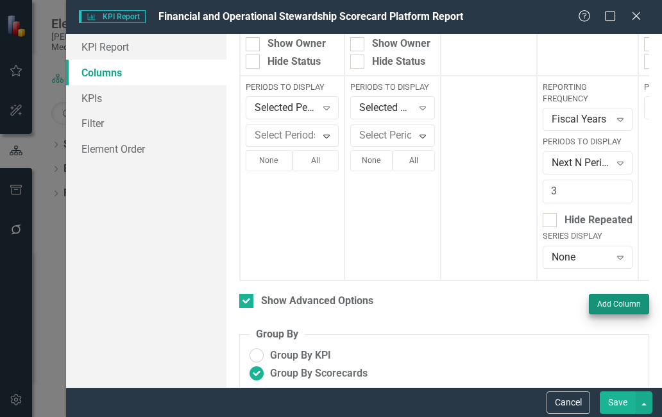
click at [624, 308] on button "Add Column" at bounding box center [619, 304] width 60 height 21
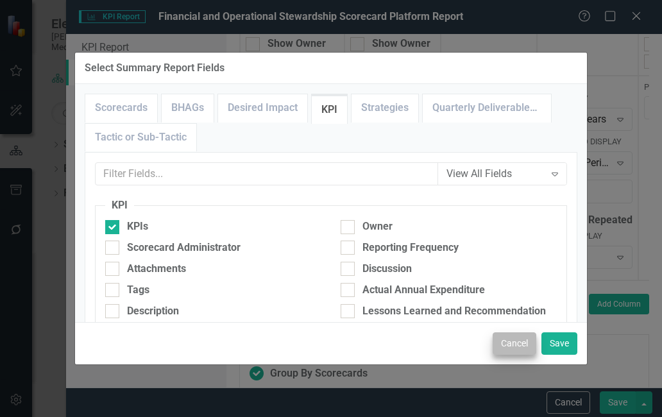
click at [512, 344] on button "Cancel" at bounding box center [514, 343] width 44 height 22
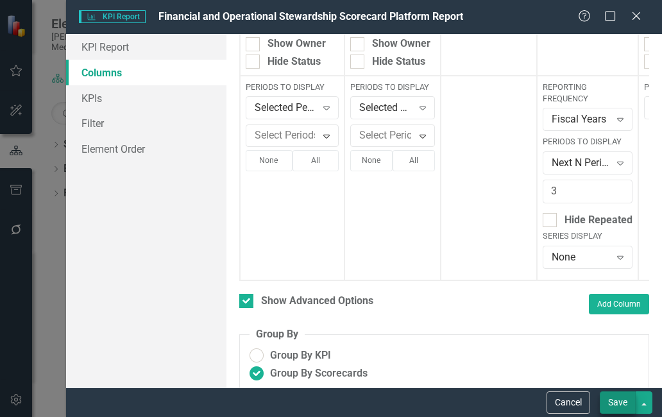
click at [624, 406] on button "Save" at bounding box center [617, 402] width 36 height 22
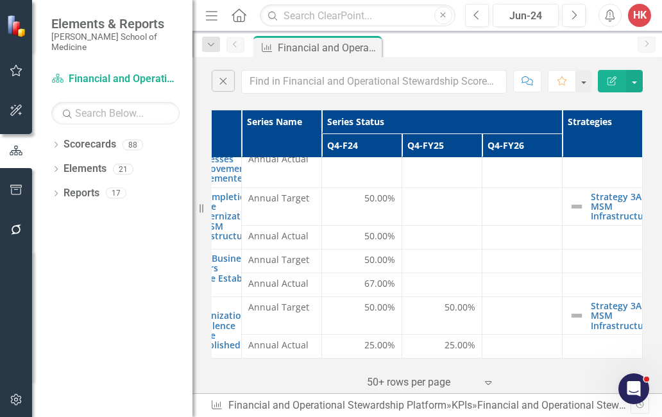
scroll to position [540, 131]
click at [603, 205] on link "Strategy 3A: MSM Infrastructure" at bounding box center [621, 206] width 62 height 29
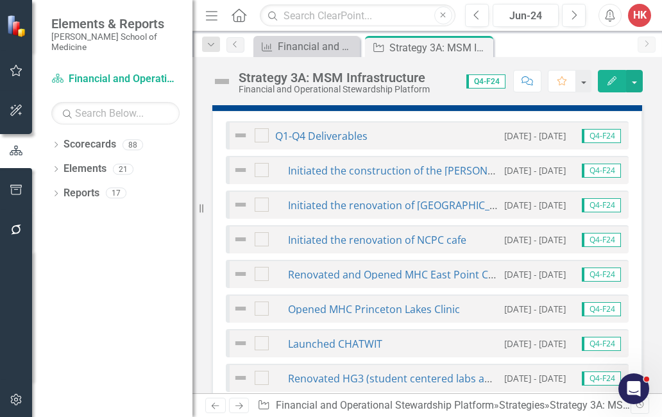
scroll to position [555, 0]
